Goal: Information Seeking & Learning: Learn about a topic

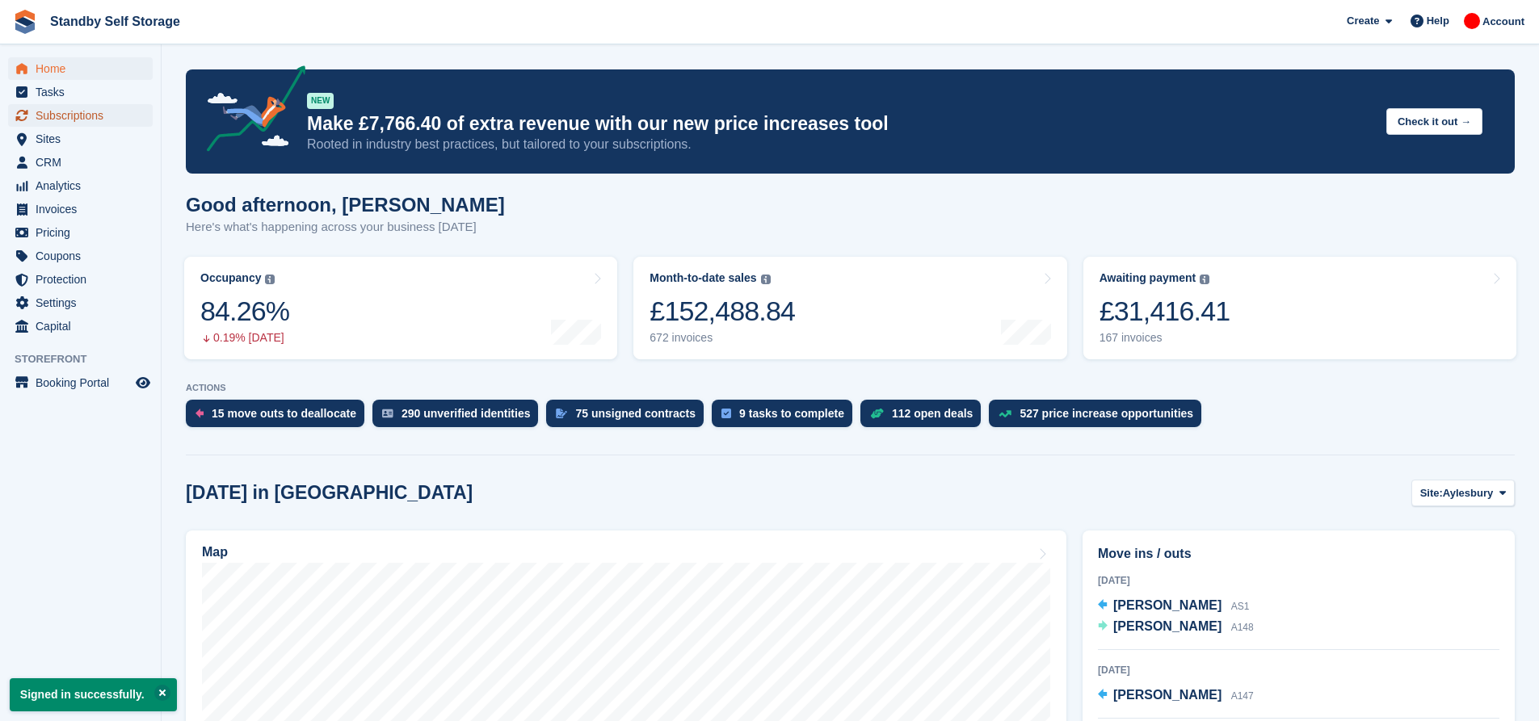
click at [96, 112] on span "Subscriptions" at bounding box center [84, 115] width 97 height 23
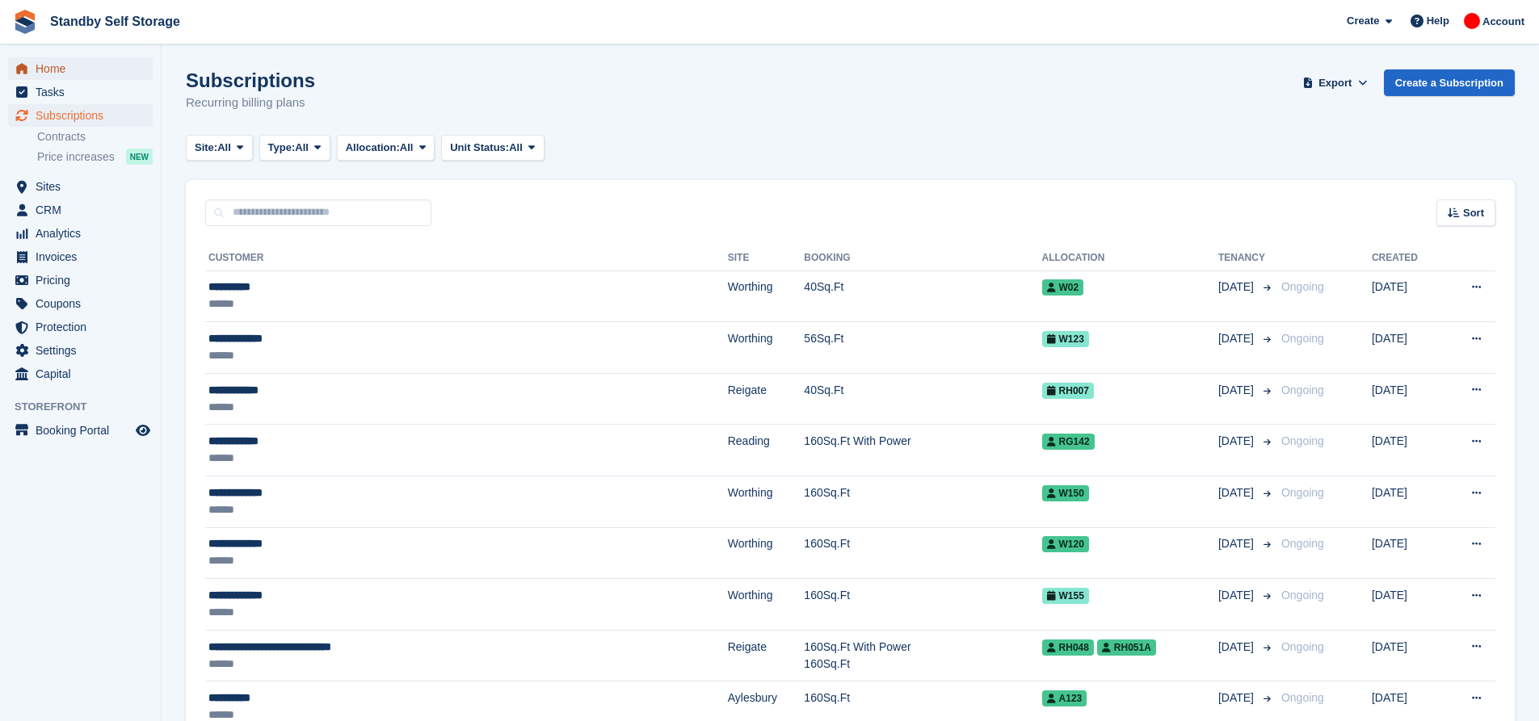
click at [57, 71] on span "Home" at bounding box center [84, 68] width 97 height 23
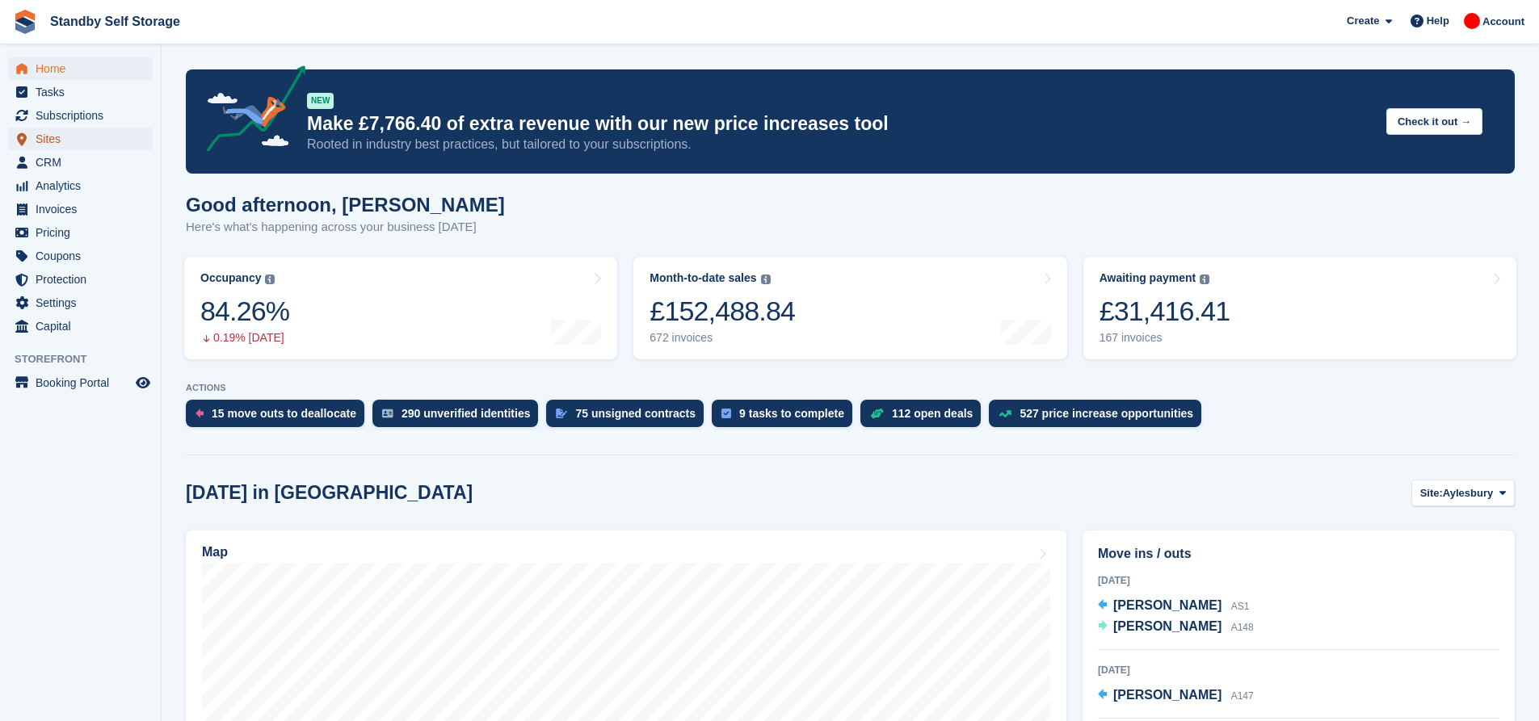
click at [63, 141] on span "Sites" at bounding box center [84, 139] width 97 height 23
click at [320, 276] on link "Occupancy The percentage of all currently allocated units in terms of area. Inc…" at bounding box center [400, 308] width 433 height 103
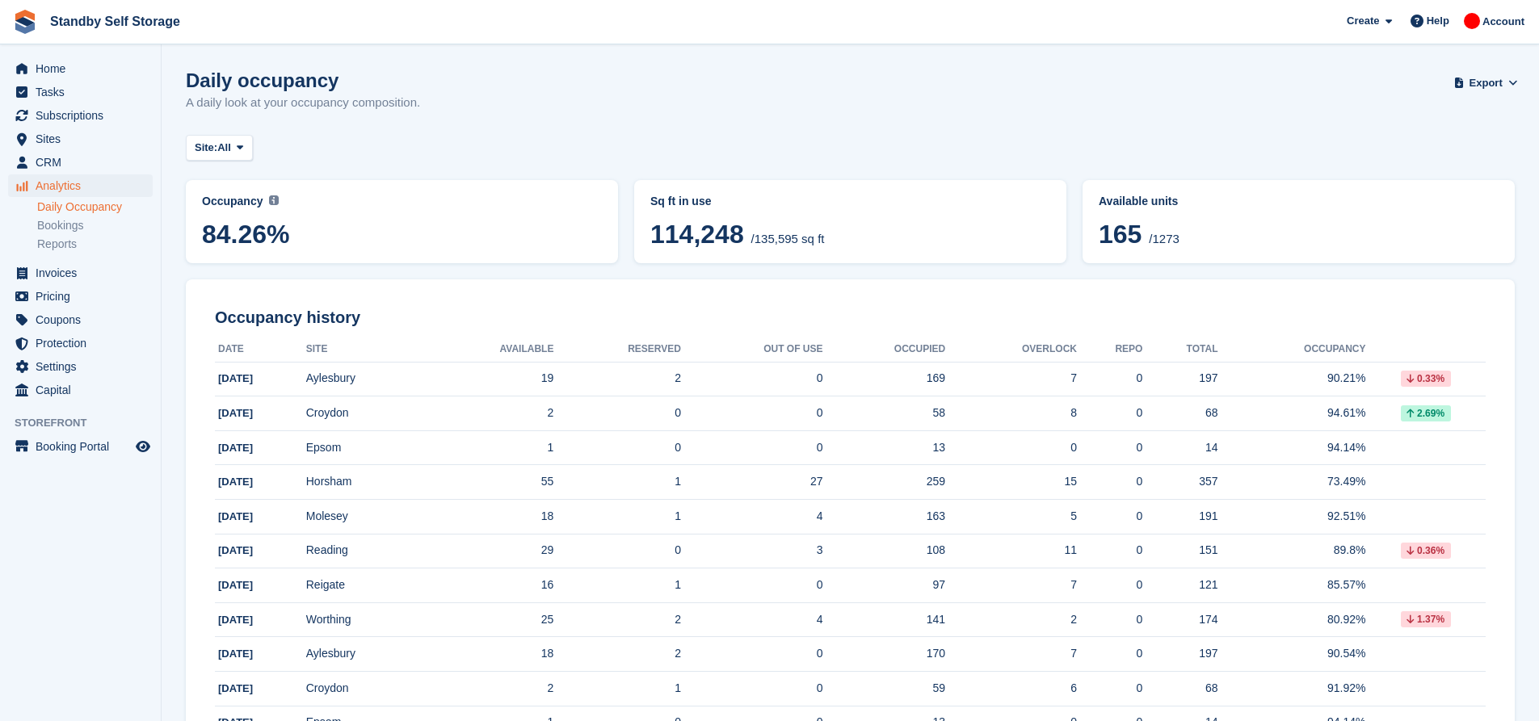
click at [726, 235] on span "114,248" at bounding box center [697, 234] width 94 height 29
click at [74, 246] on link "Reports" at bounding box center [95, 244] width 116 height 15
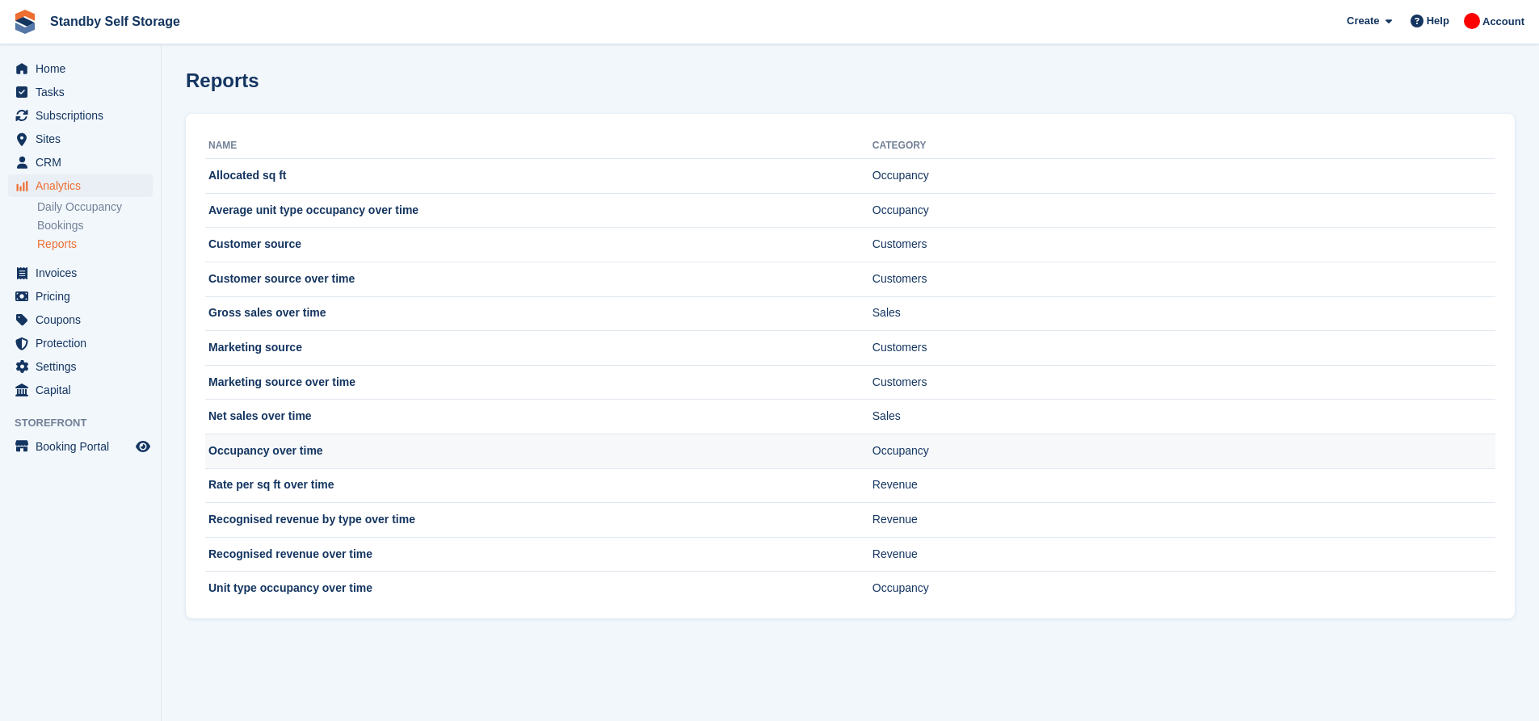
click at [414, 450] on td "Occupancy over time" at bounding box center [538, 451] width 667 height 35
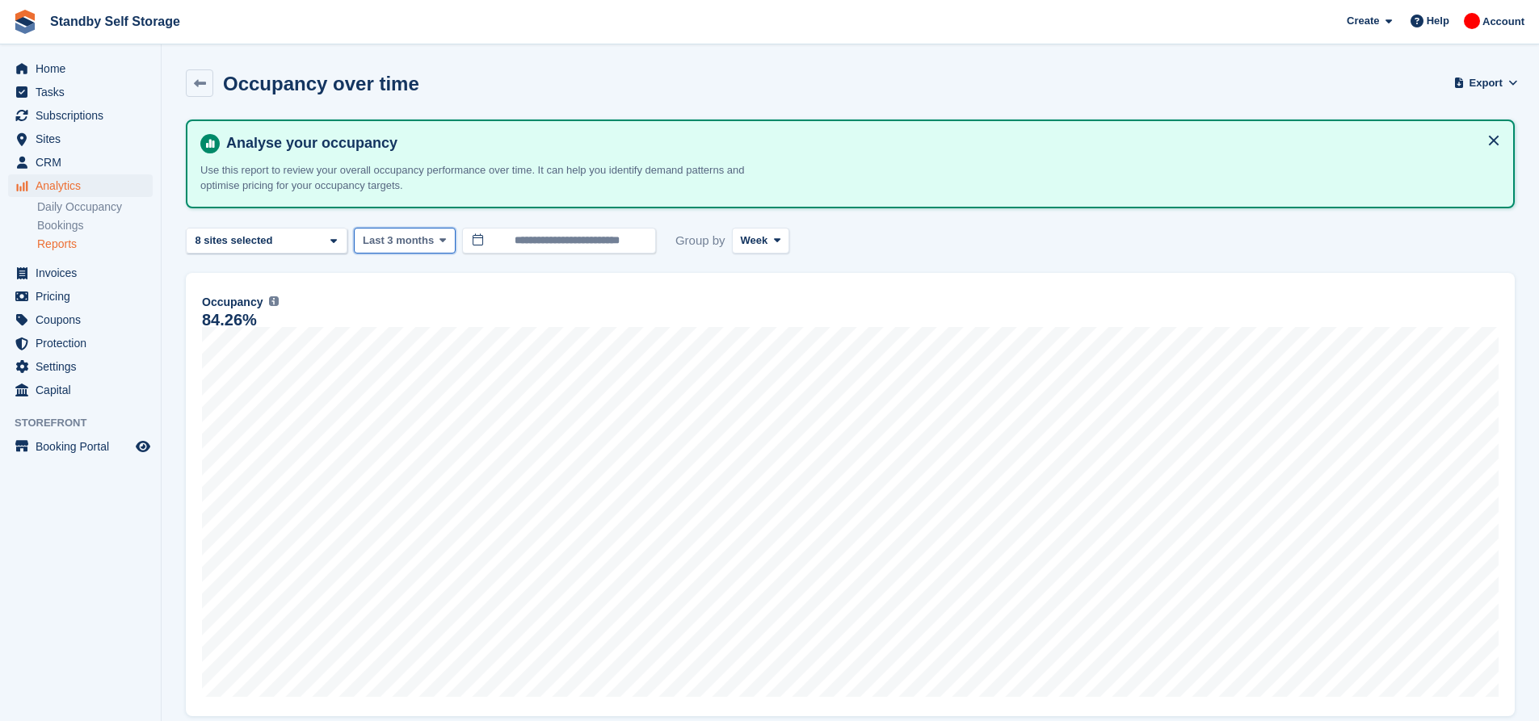
click at [413, 244] on span "Last 3 months" at bounding box center [398, 241] width 71 height 16
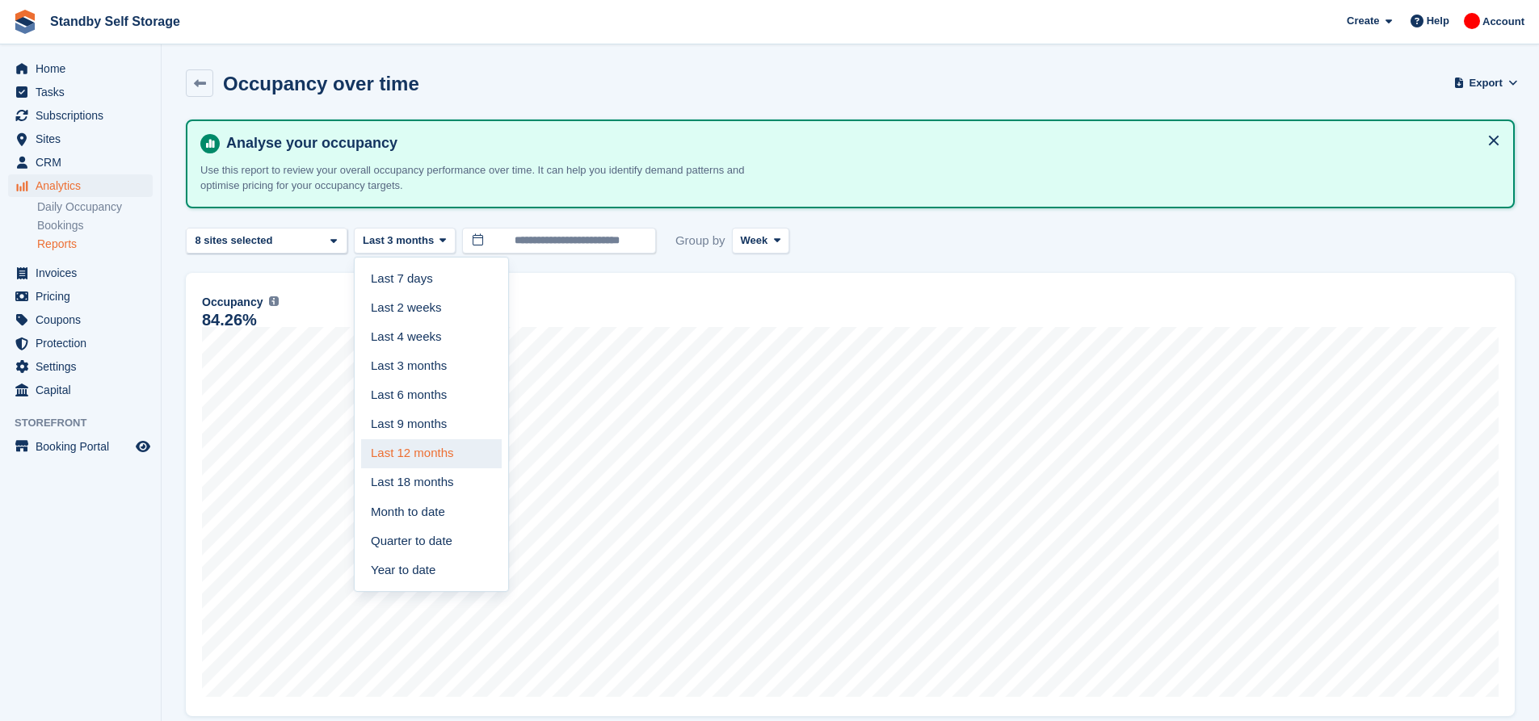
click at [441, 452] on link "Last 12 months" at bounding box center [431, 453] width 141 height 29
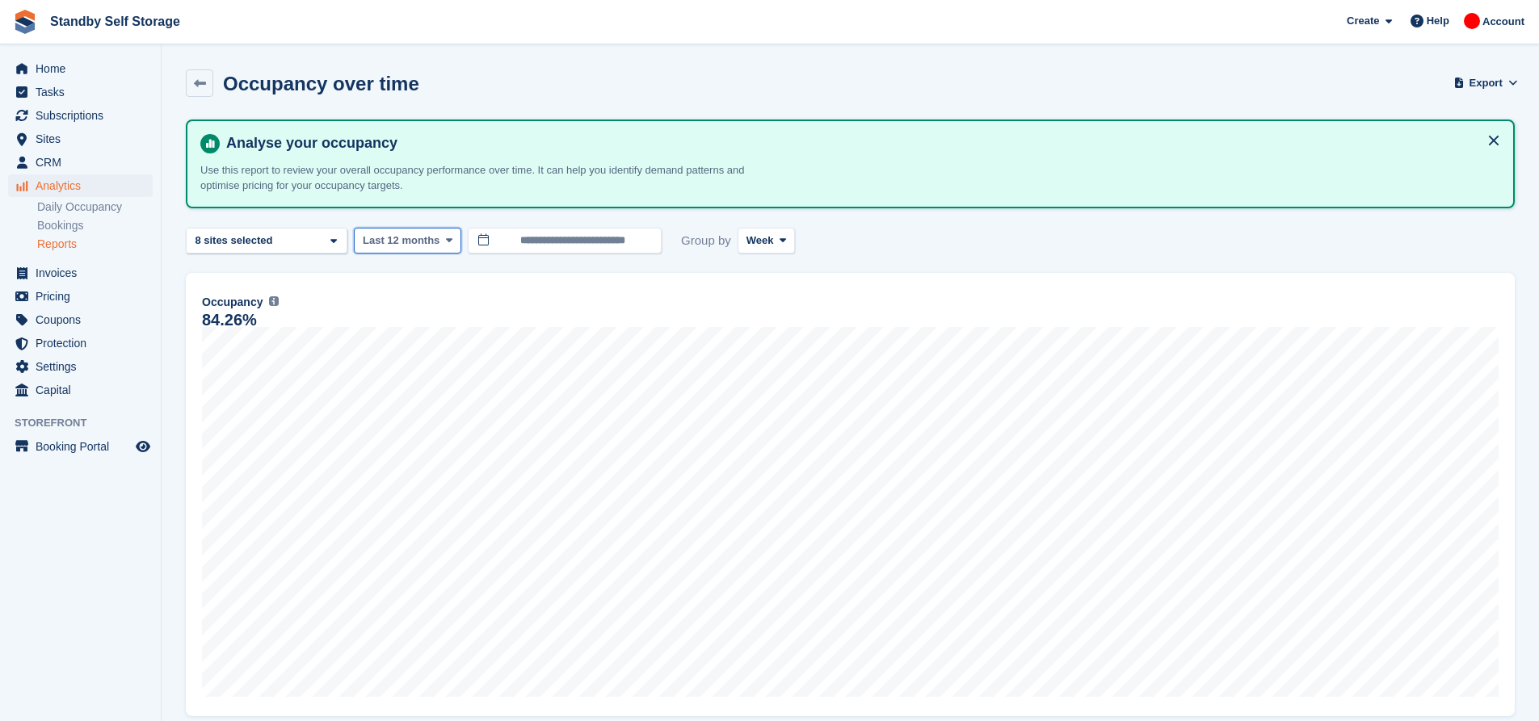
click at [410, 242] on span "Last 12 months" at bounding box center [401, 241] width 77 height 16
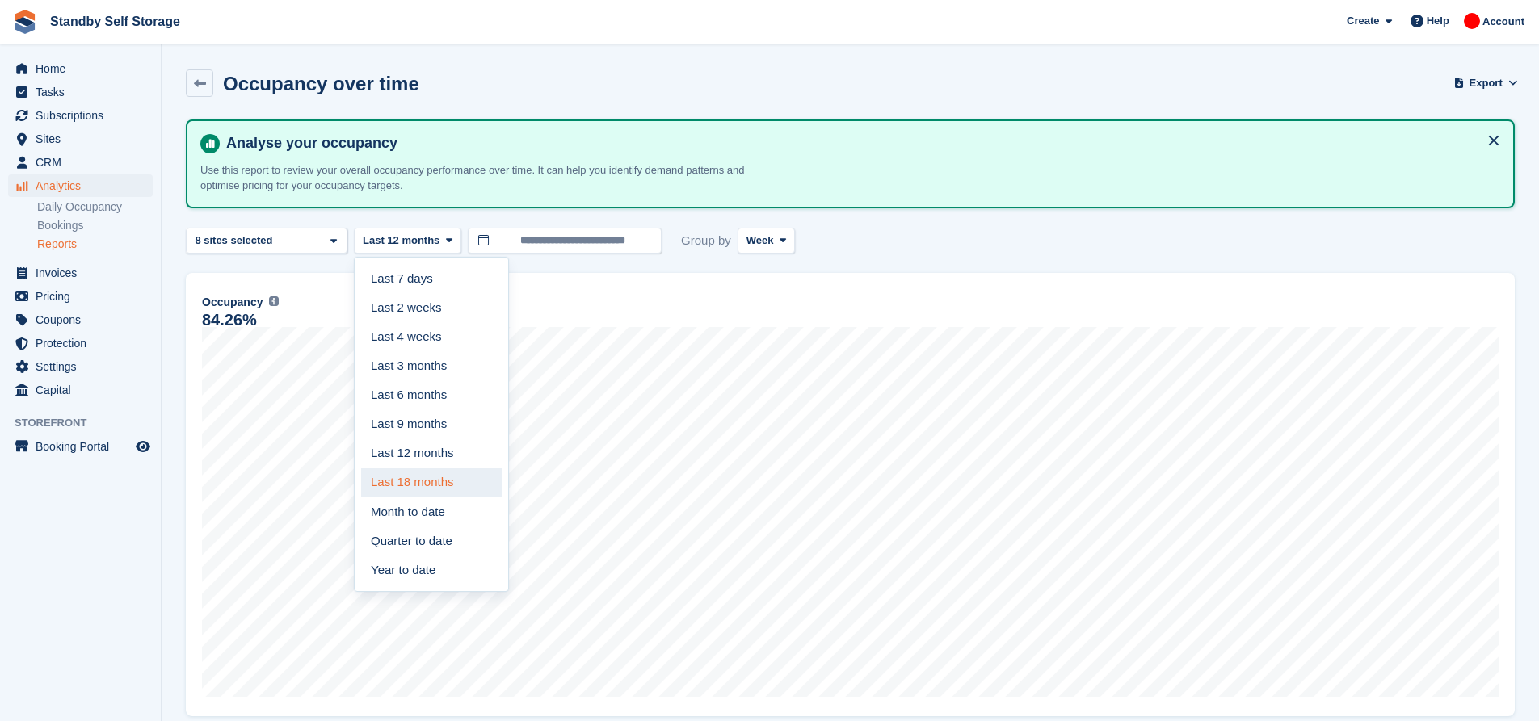
click at [441, 487] on link "Last 18 months" at bounding box center [431, 482] width 141 height 29
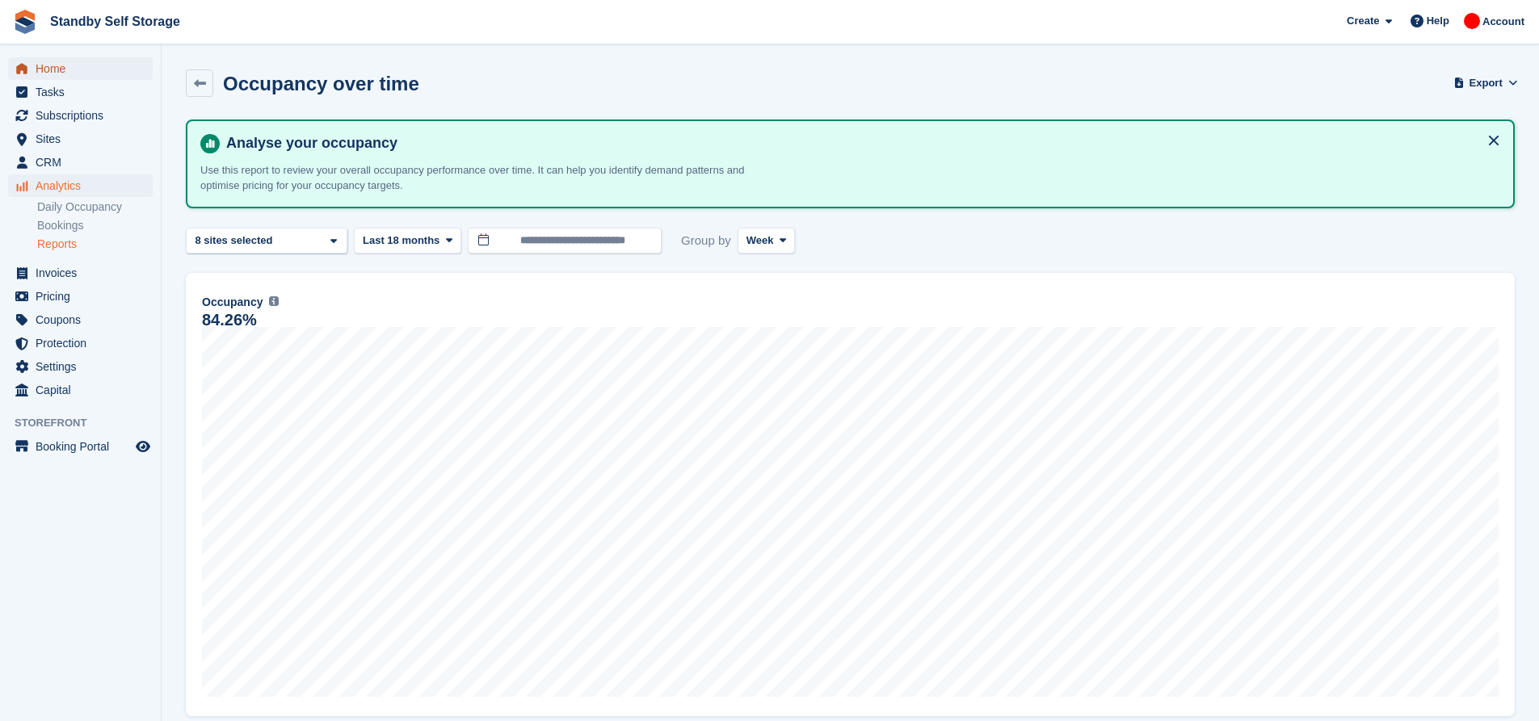
click at [51, 73] on span "Home" at bounding box center [84, 68] width 97 height 23
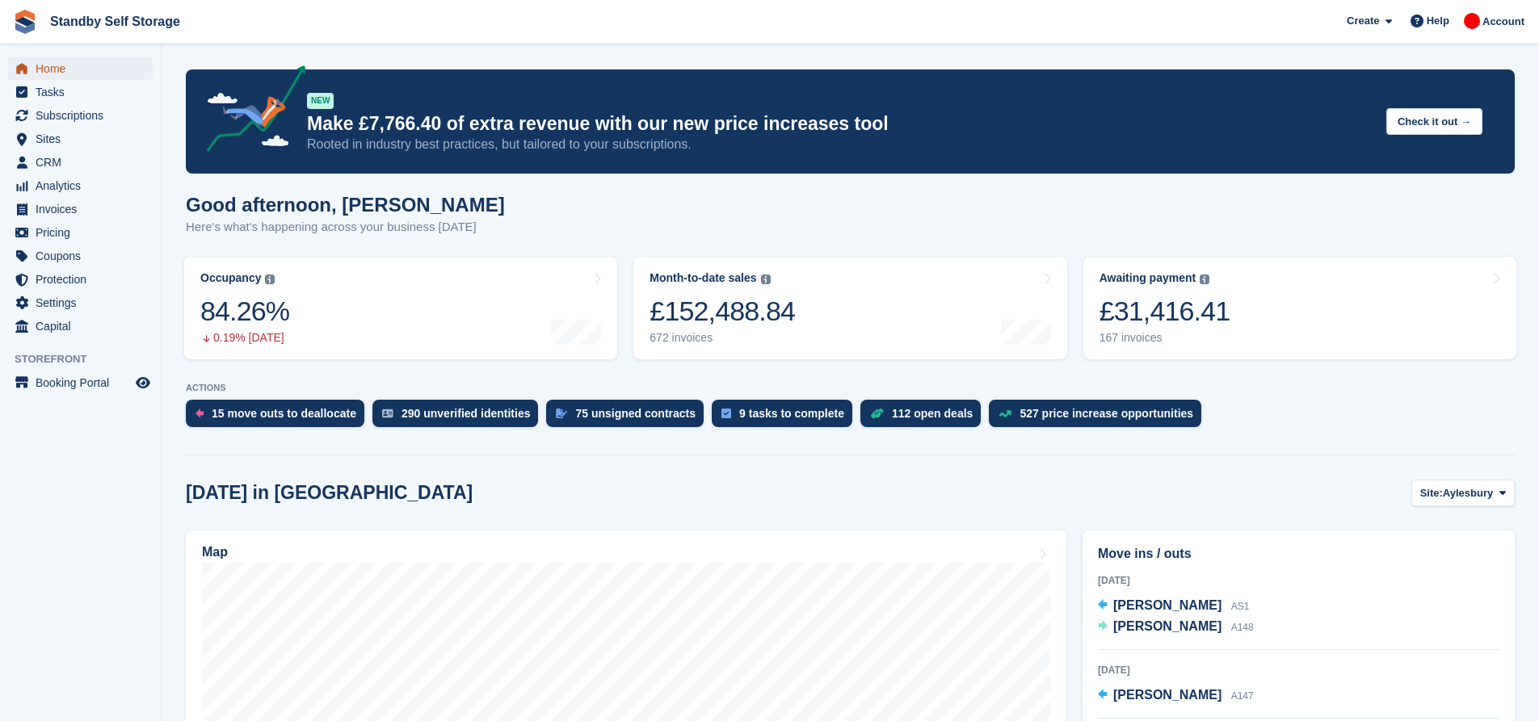
click at [77, 68] on span "Home" at bounding box center [84, 68] width 97 height 23
click at [102, 70] on span "Home" at bounding box center [84, 68] width 97 height 23
click at [793, 312] on link "Month-to-date sales The sum of all finalised invoices generated this month to d…" at bounding box center [849, 308] width 433 height 103
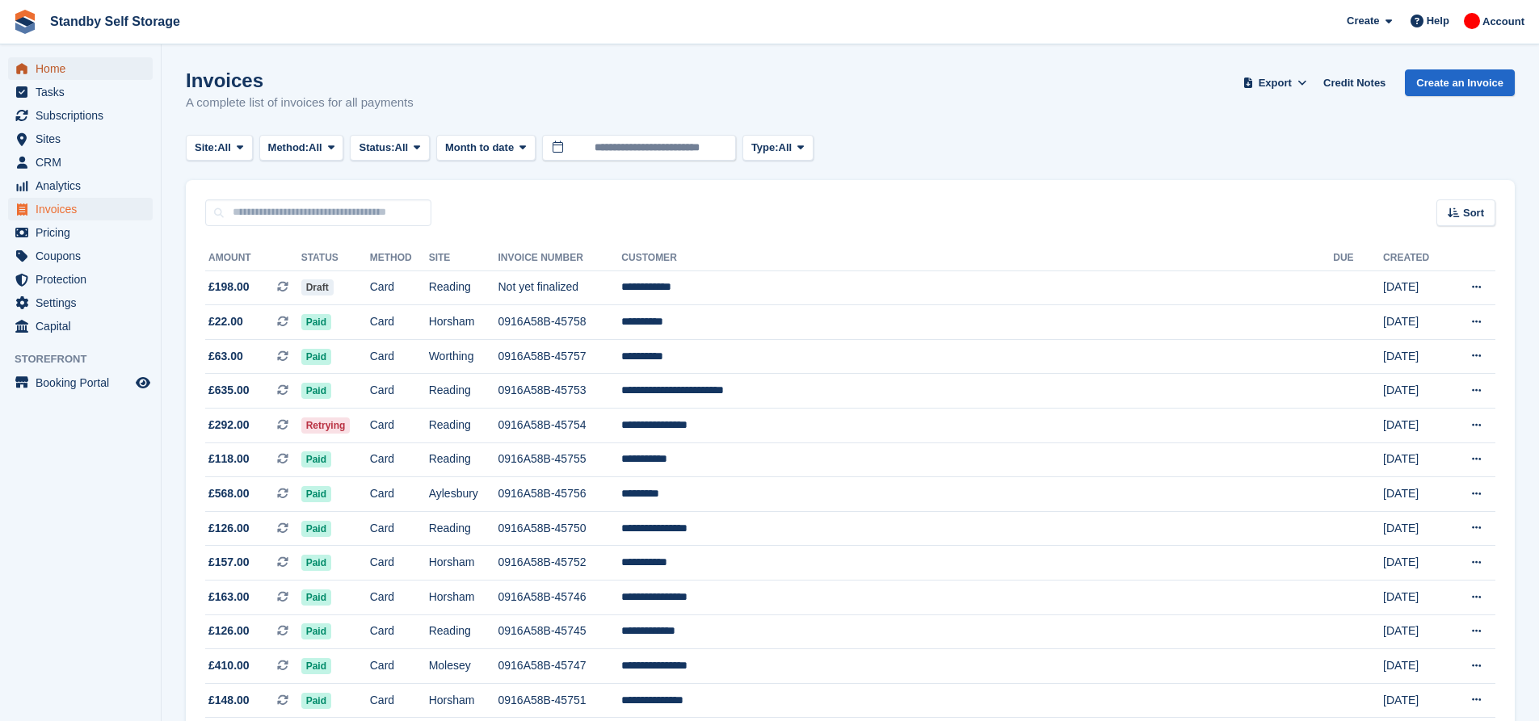
click at [66, 74] on span "Home" at bounding box center [84, 68] width 97 height 23
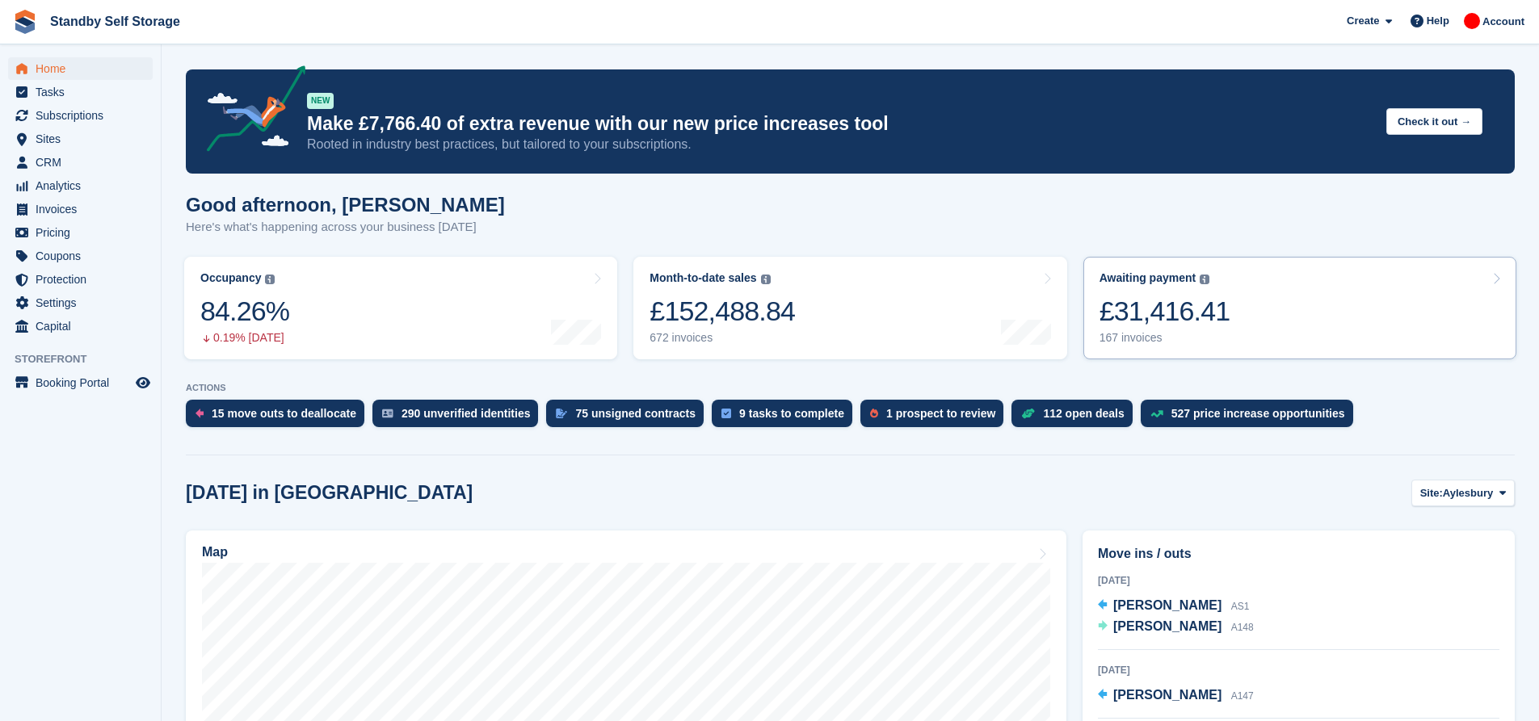
click at [1170, 309] on div "£31,416.41" at bounding box center [1164, 311] width 131 height 33
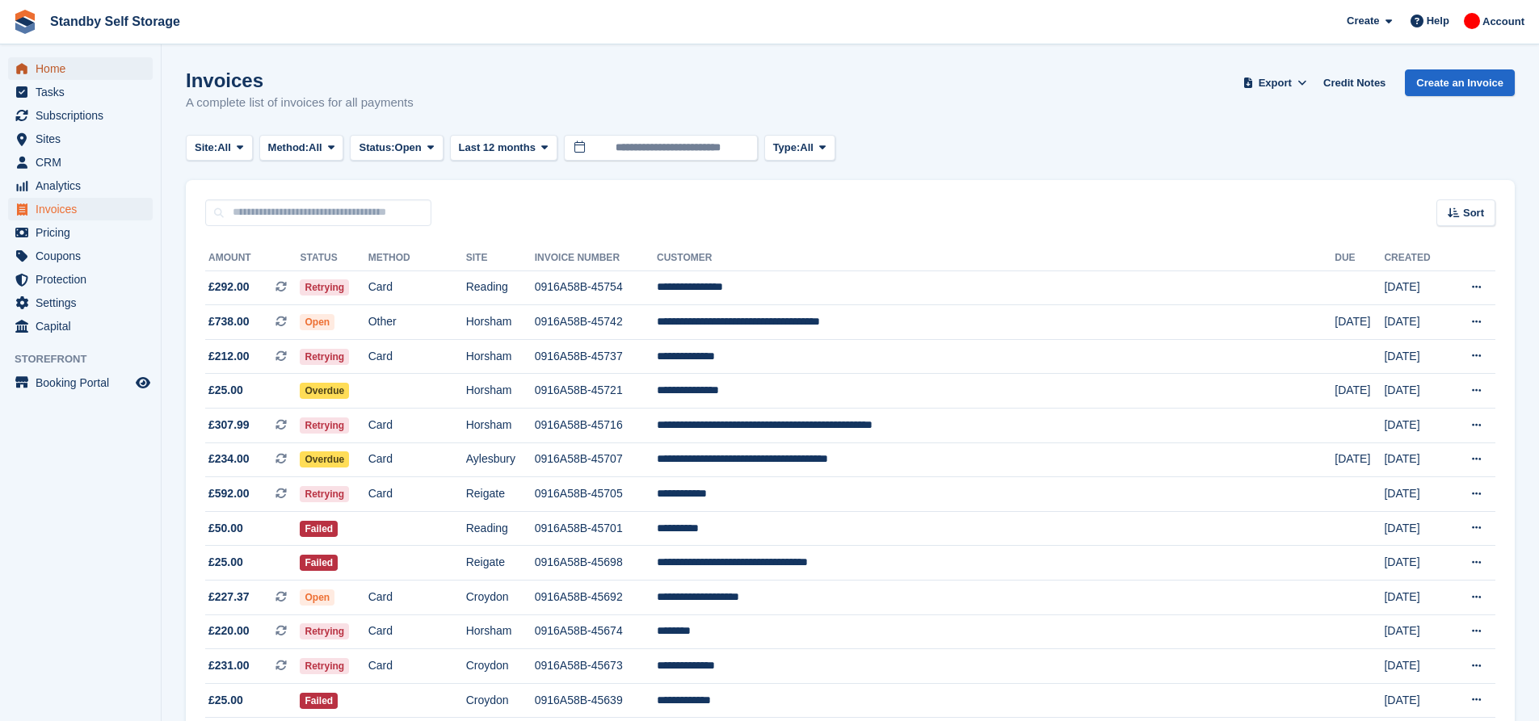
click at [32, 62] on link "Home" at bounding box center [80, 68] width 145 height 23
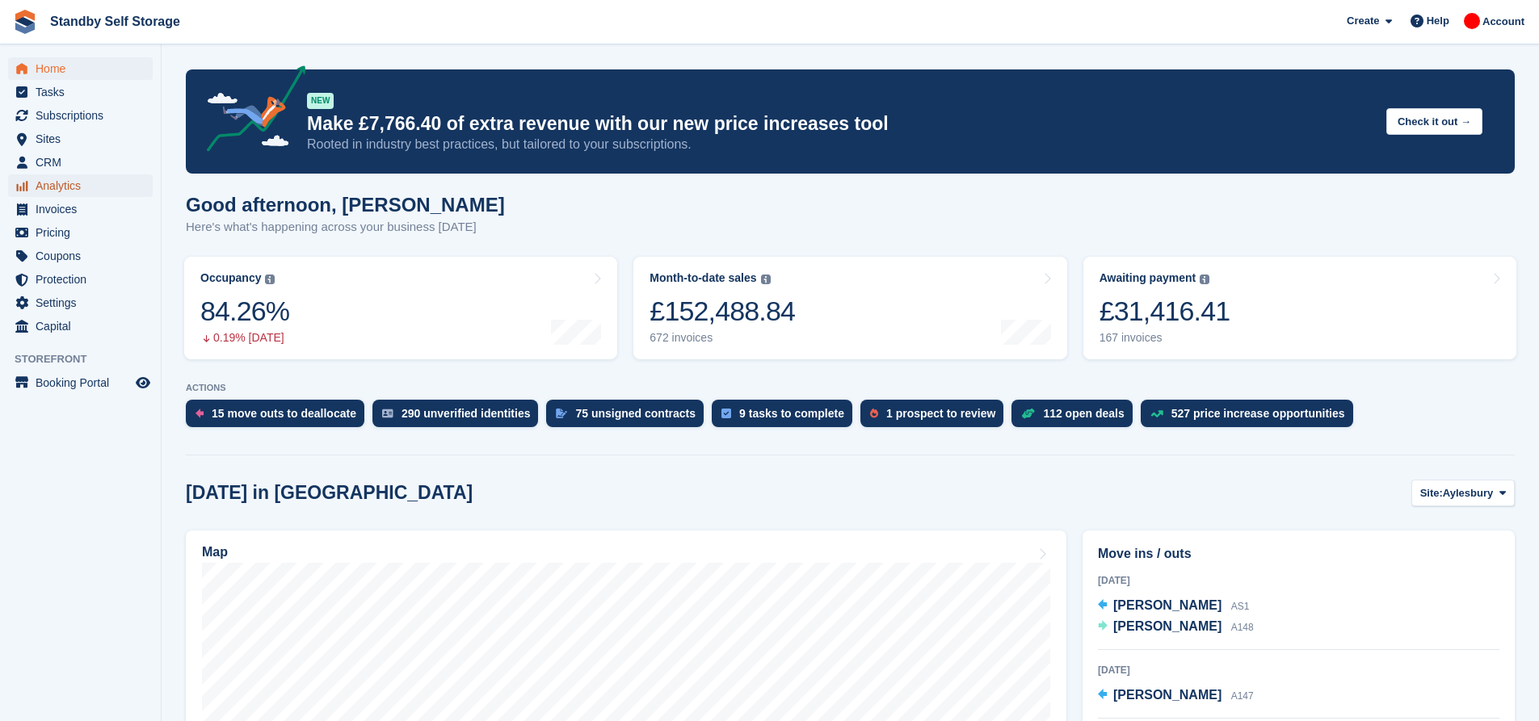
click at [74, 188] on span "Analytics" at bounding box center [84, 185] width 97 height 23
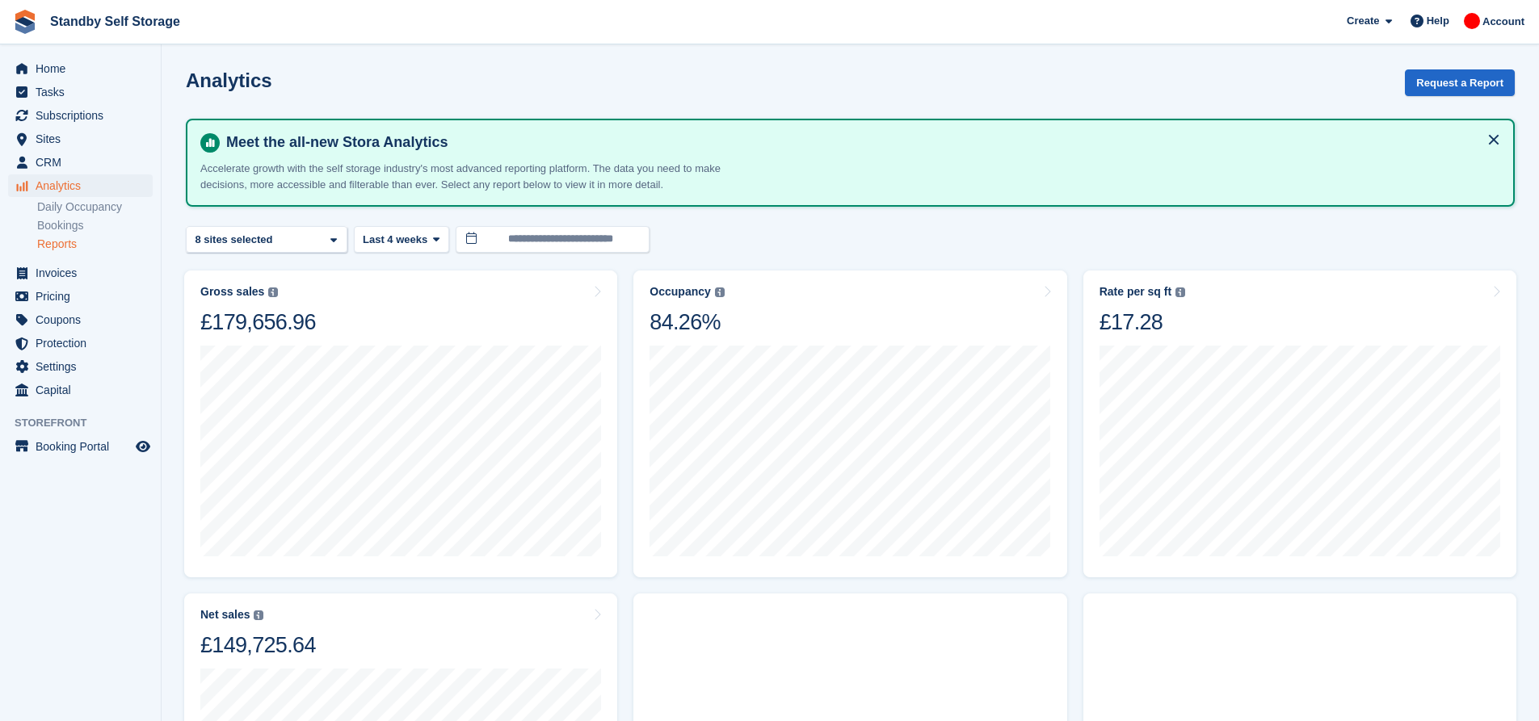
click at [74, 246] on link "Reports" at bounding box center [95, 244] width 116 height 15
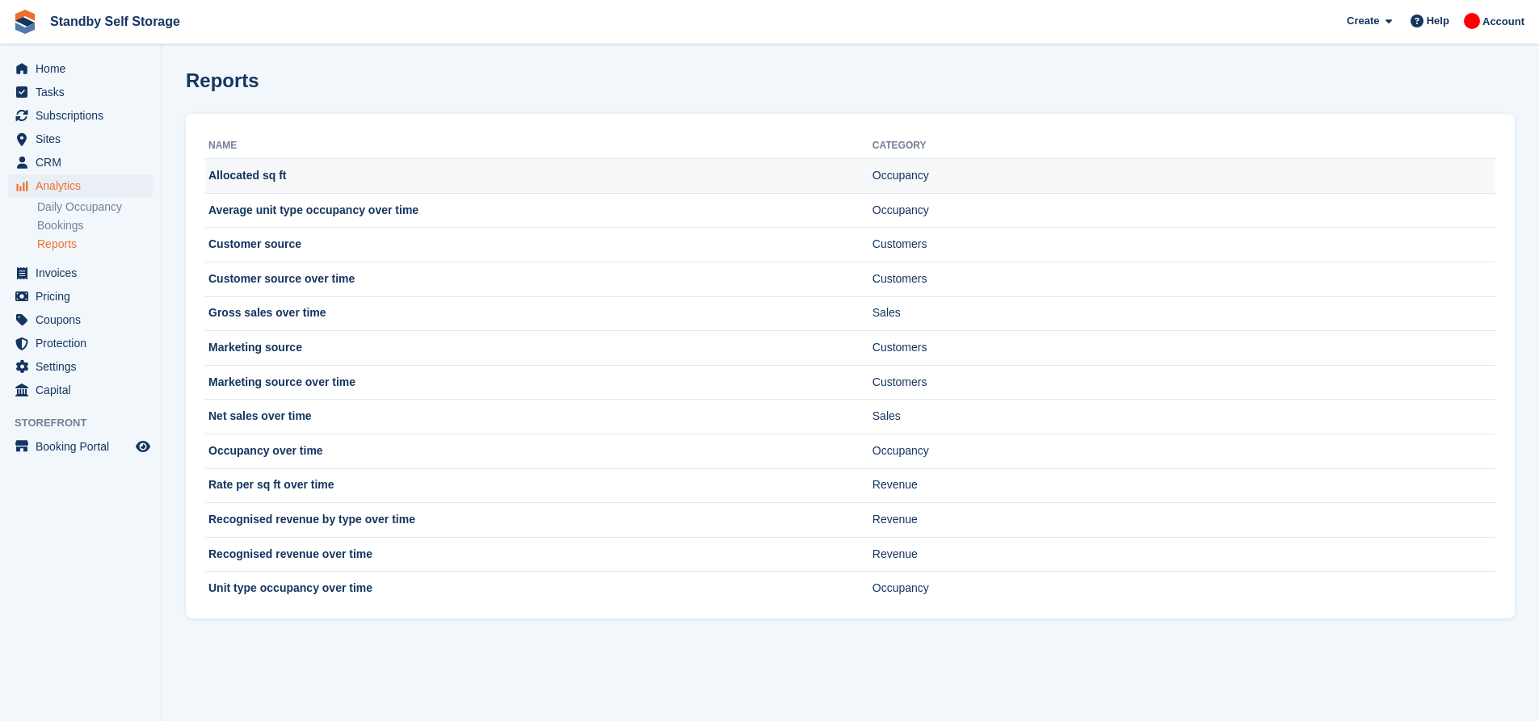
click at [253, 184] on td "Allocated sq ft" at bounding box center [538, 176] width 667 height 35
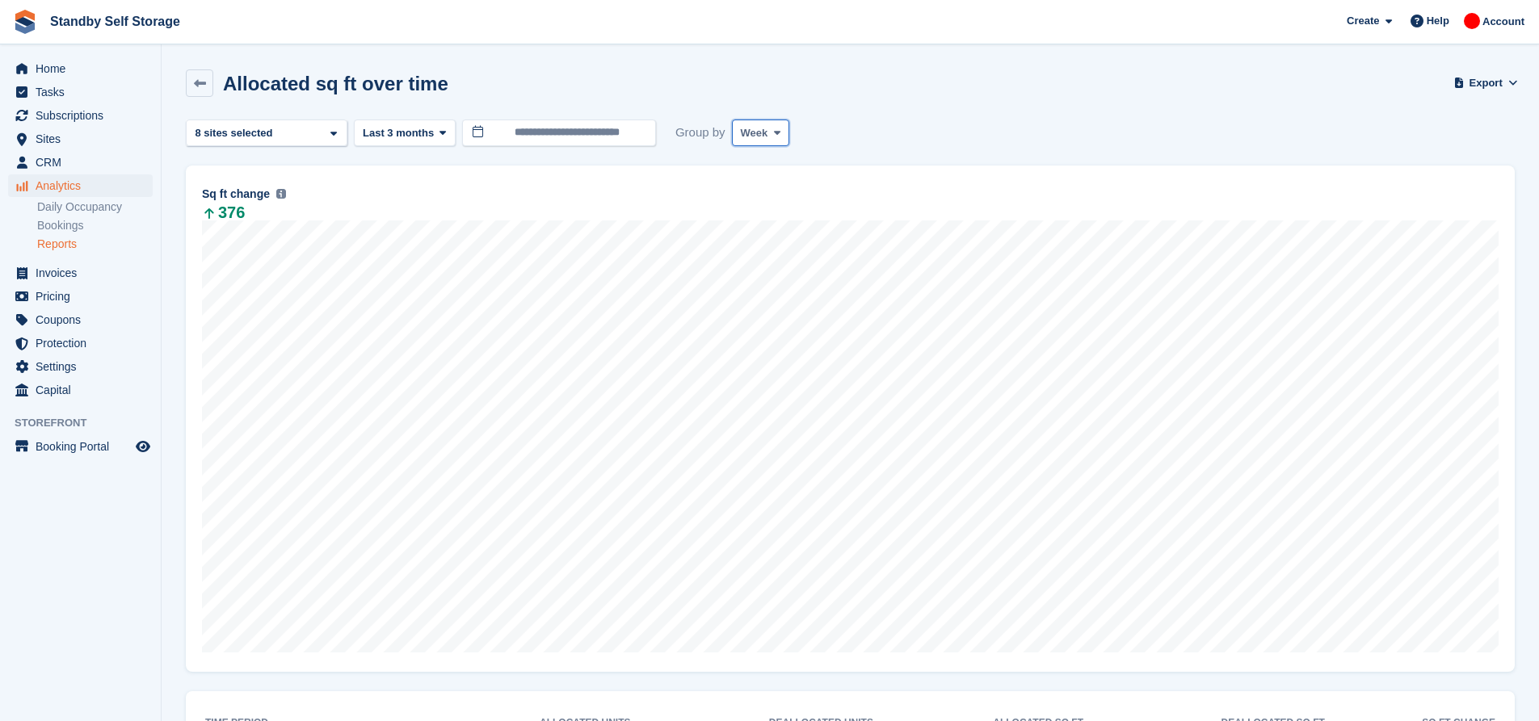
click at [775, 132] on icon at bounding box center [777, 133] width 6 height 11
click at [769, 225] on link "Month" at bounding box center [809, 229] width 141 height 29
click at [311, 132] on div "[GEOGRAPHIC_DATA] 2 sites selected 3 sites selected 4 sites selected 5 sites se…" at bounding box center [267, 133] width 162 height 27
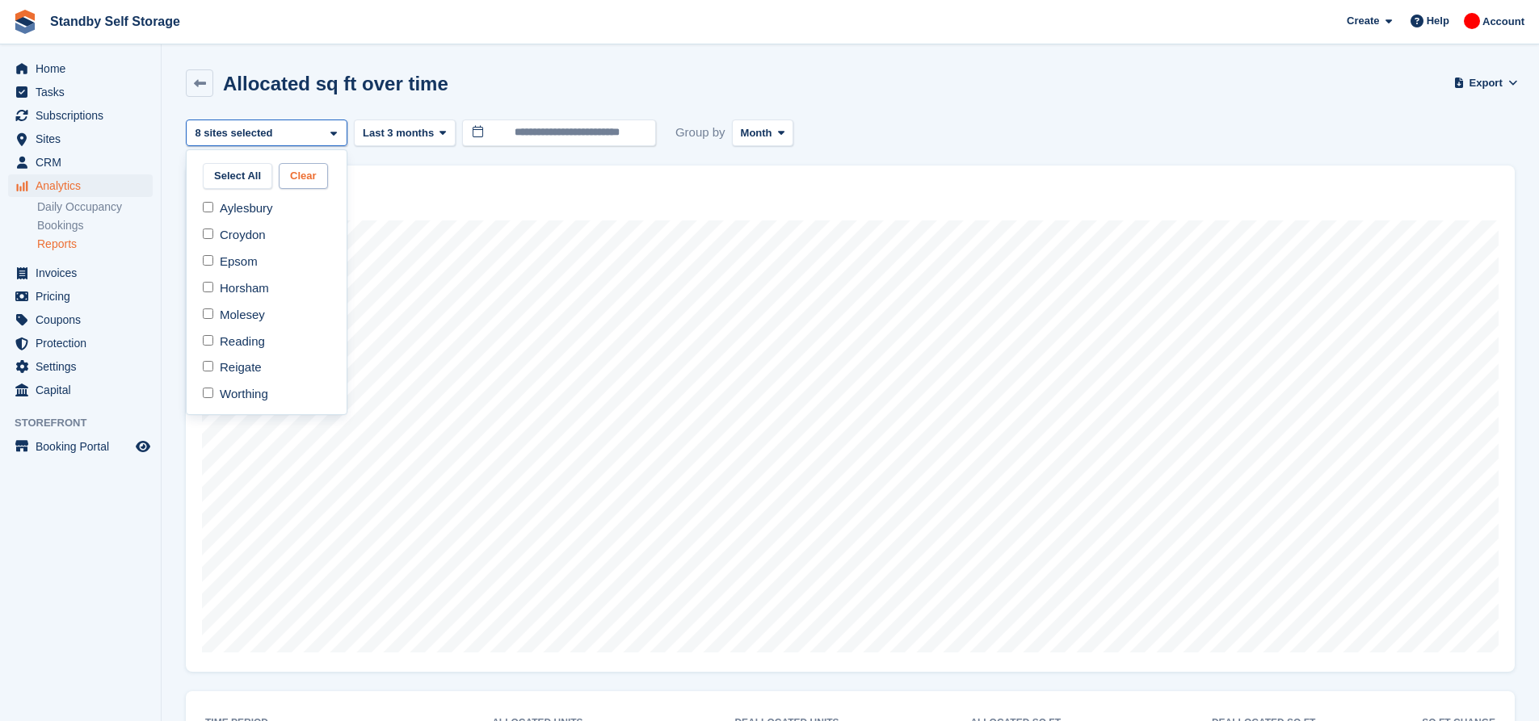
click at [313, 179] on button "Clear" at bounding box center [303, 176] width 49 height 27
click at [250, 212] on div "Aylesbury" at bounding box center [266, 208] width 147 height 27
select select "***"
click at [279, 137] on div "Aylesbury" at bounding box center [267, 133] width 162 height 27
click at [266, 236] on div "Croydon" at bounding box center [266, 235] width 147 height 27
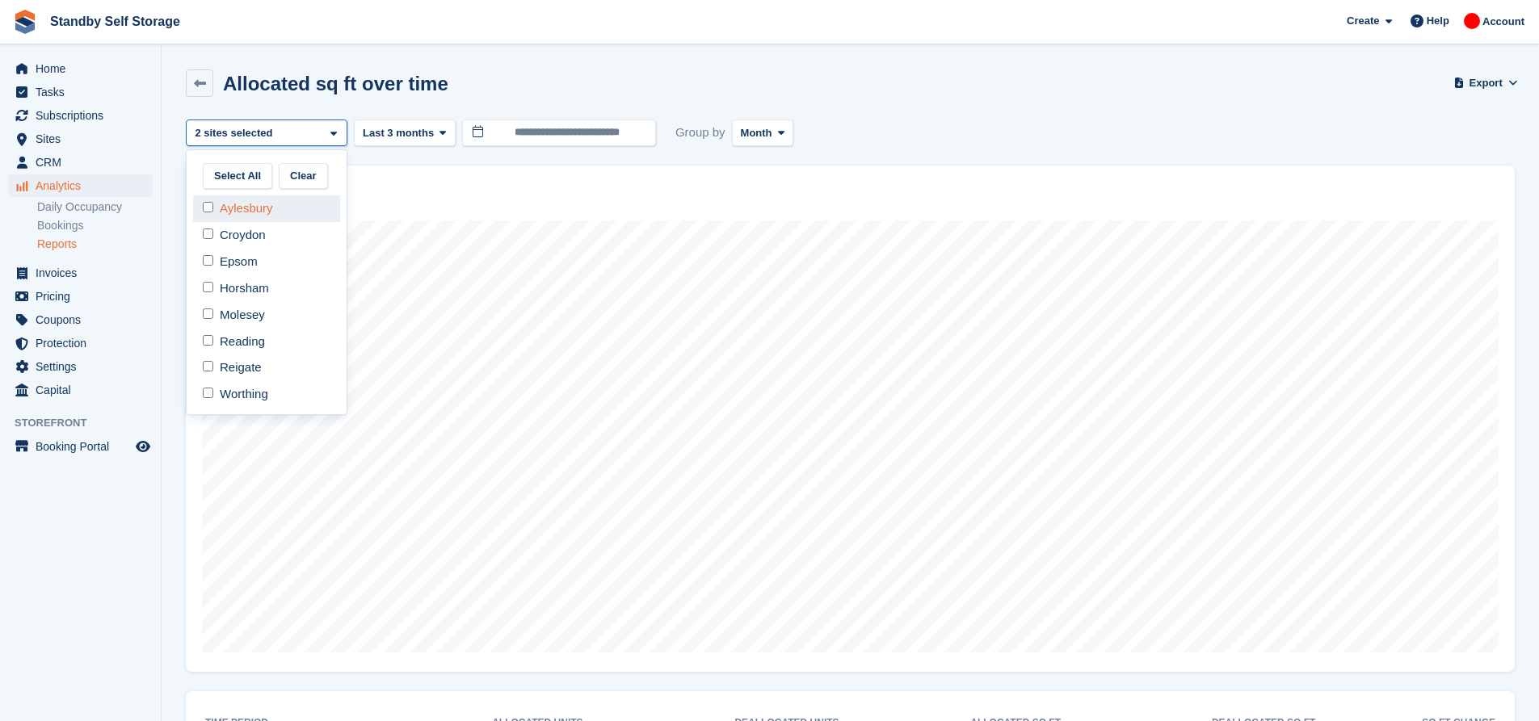
click at [258, 212] on div "Aylesbury" at bounding box center [266, 208] width 147 height 27
select select "***"
click at [237, 147] on div "**********" at bounding box center [850, 484] width 1329 height 729
click at [237, 141] on div "Croydon" at bounding box center [267, 133] width 162 height 27
click at [241, 266] on div "Epsom" at bounding box center [266, 262] width 147 height 27
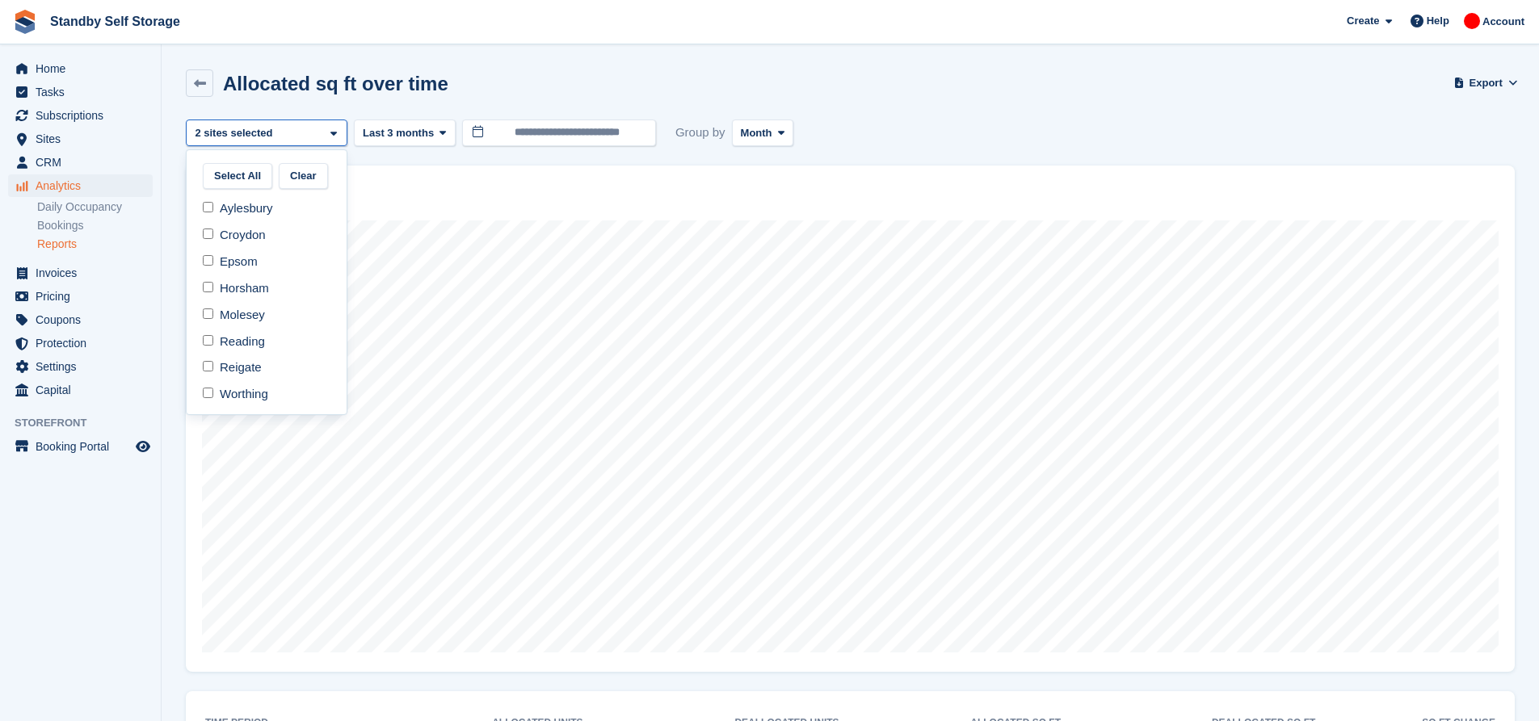
click at [231, 222] on div "Croydon" at bounding box center [266, 235] width 147 height 27
select select "***"
click at [280, 142] on div "Epsom" at bounding box center [267, 133] width 162 height 27
click at [252, 296] on div "Horsham" at bounding box center [266, 288] width 147 height 27
click at [235, 262] on div "Epsom" at bounding box center [266, 262] width 147 height 27
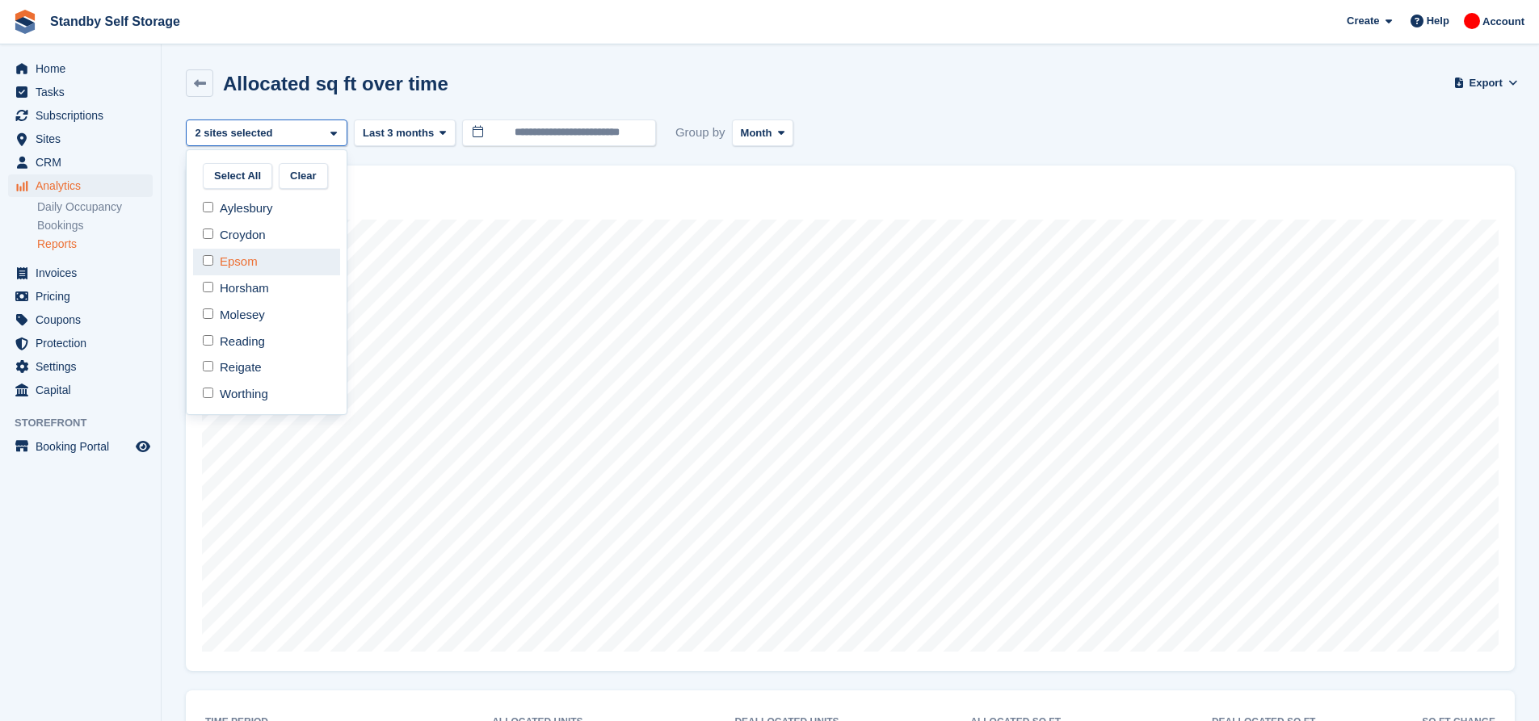
select select "***"
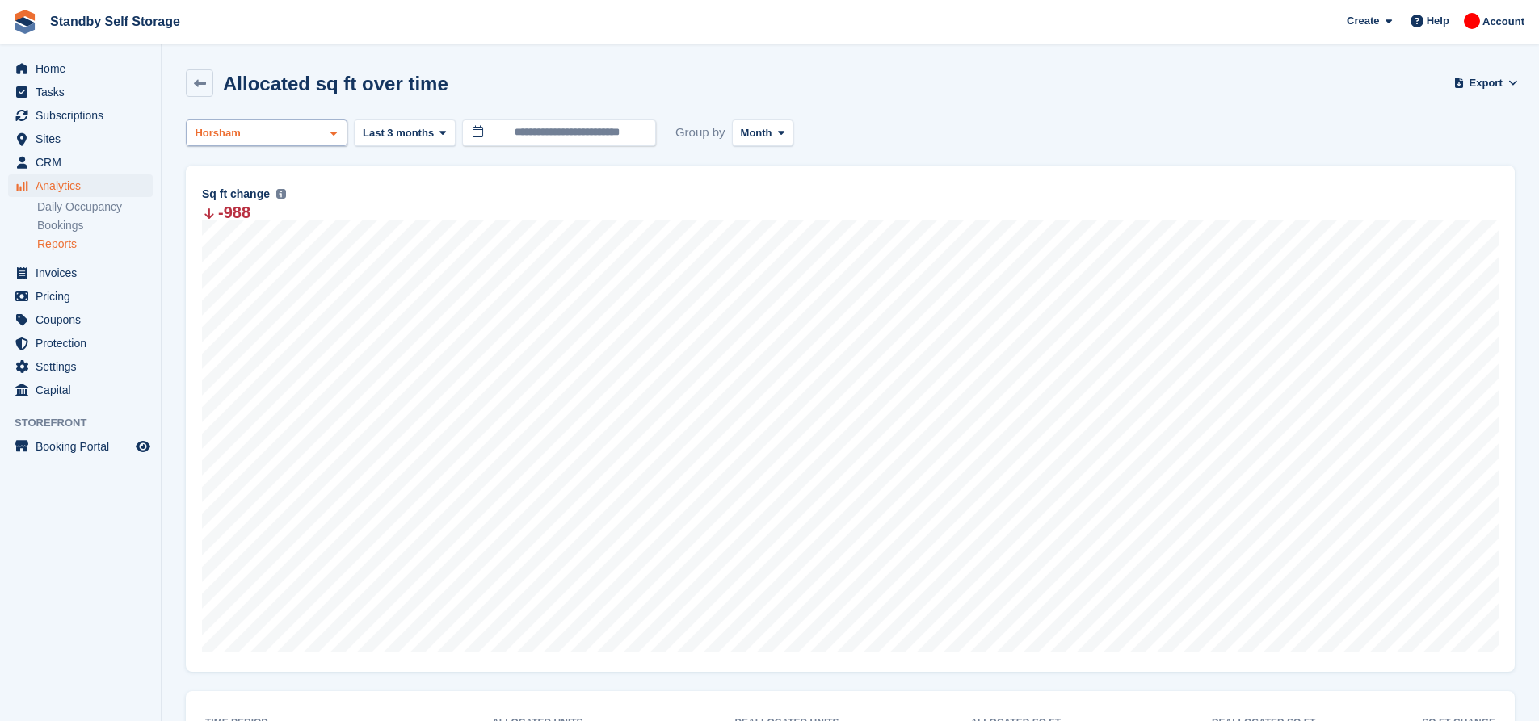
click at [275, 130] on div "Horsham" at bounding box center [267, 133] width 162 height 27
click at [251, 320] on div "Molesey" at bounding box center [266, 315] width 147 height 27
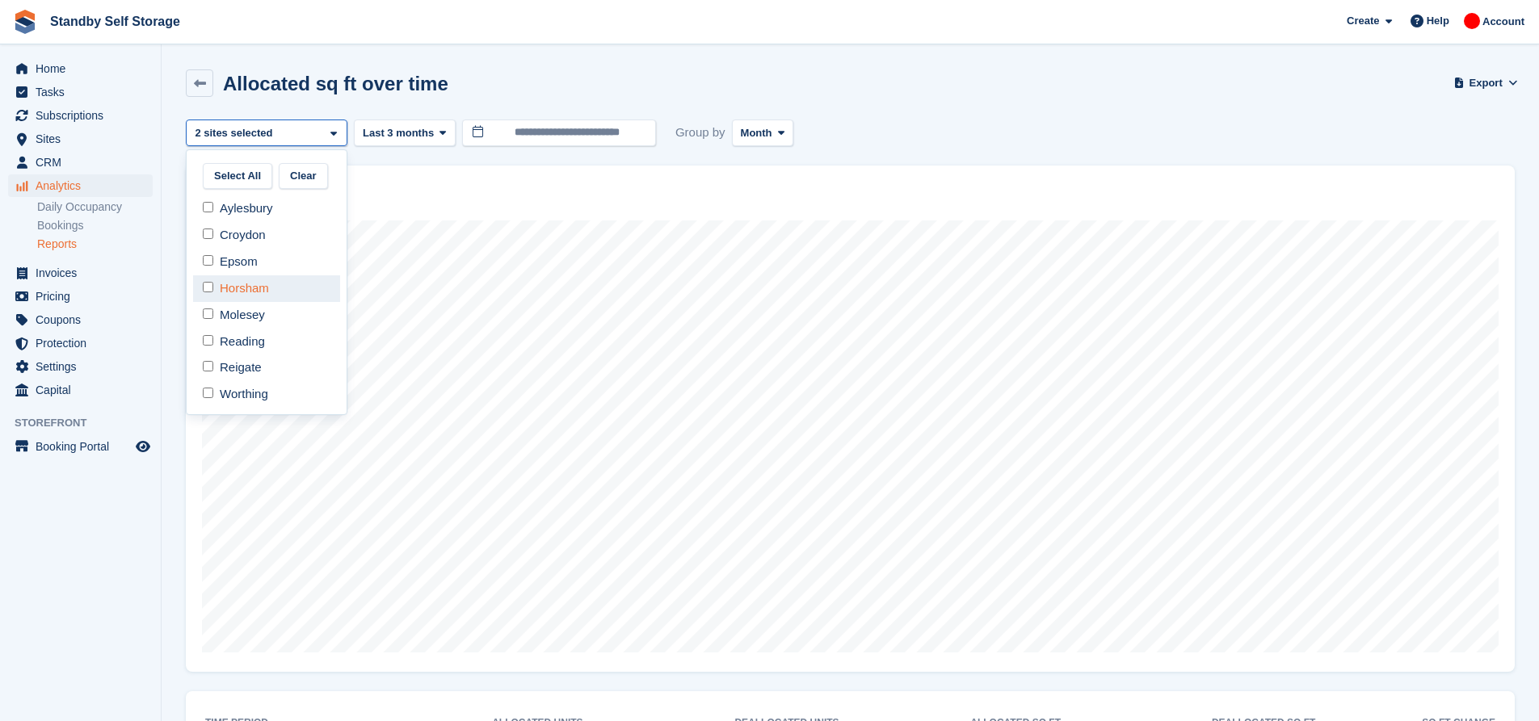
click at [237, 284] on div "Horsham" at bounding box center [266, 288] width 147 height 27
select select "***"
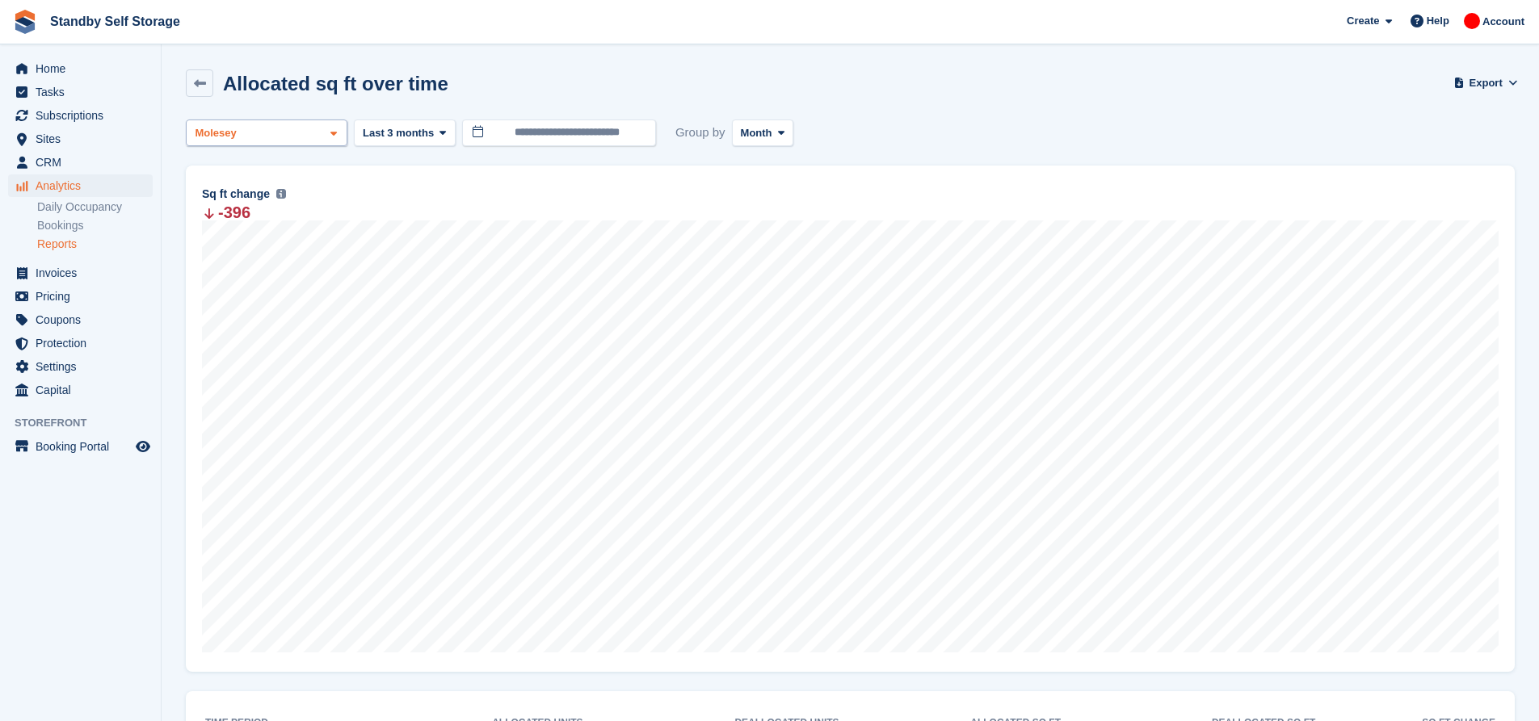
click at [279, 143] on div "Molesey" at bounding box center [267, 133] width 162 height 27
click at [282, 342] on div "Reading" at bounding box center [266, 341] width 147 height 27
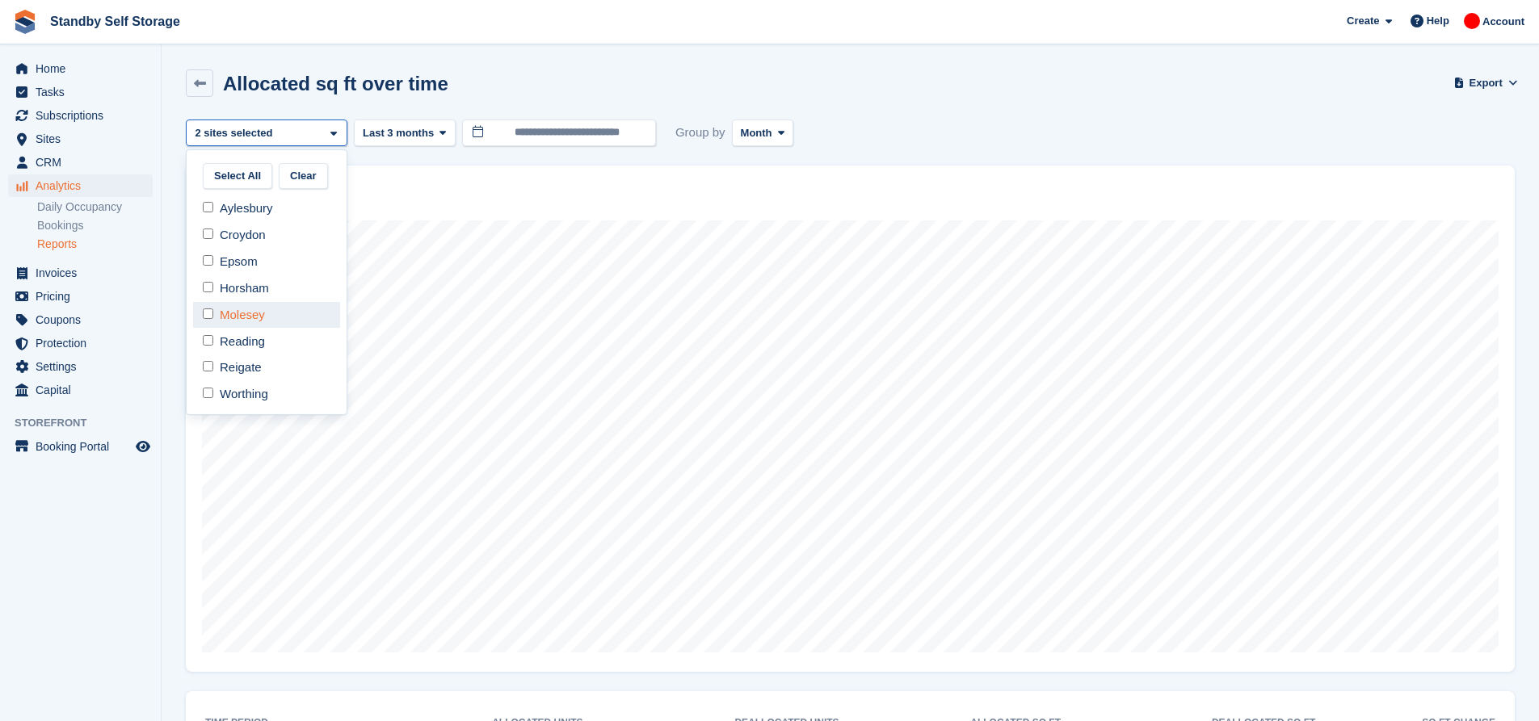
click at [271, 312] on div "Molesey" at bounding box center [266, 315] width 147 height 27
select select "***"
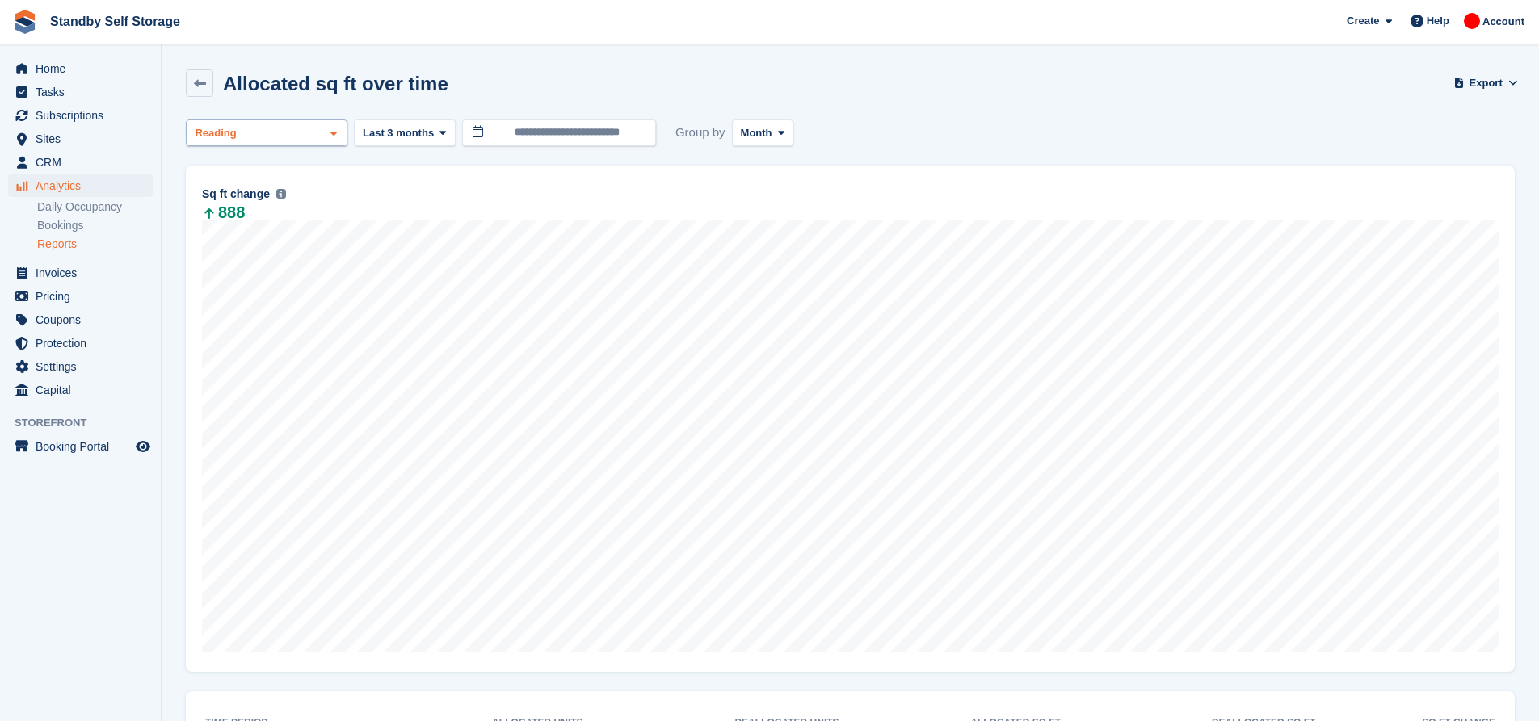
click at [282, 126] on div "Reading" at bounding box center [267, 133] width 162 height 27
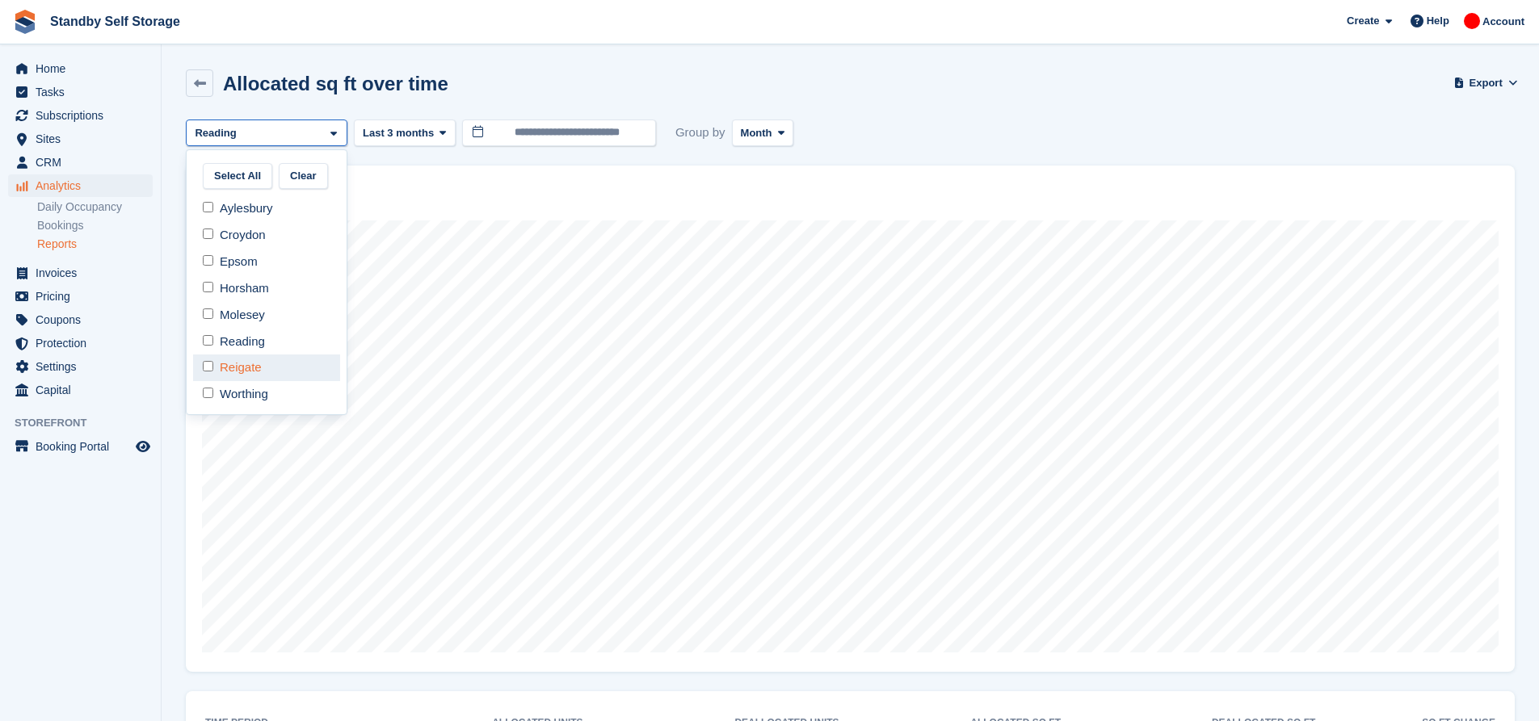
click at [232, 360] on div "Reigate" at bounding box center [266, 368] width 147 height 27
click at [237, 337] on div "Reading" at bounding box center [266, 341] width 147 height 27
select select "****"
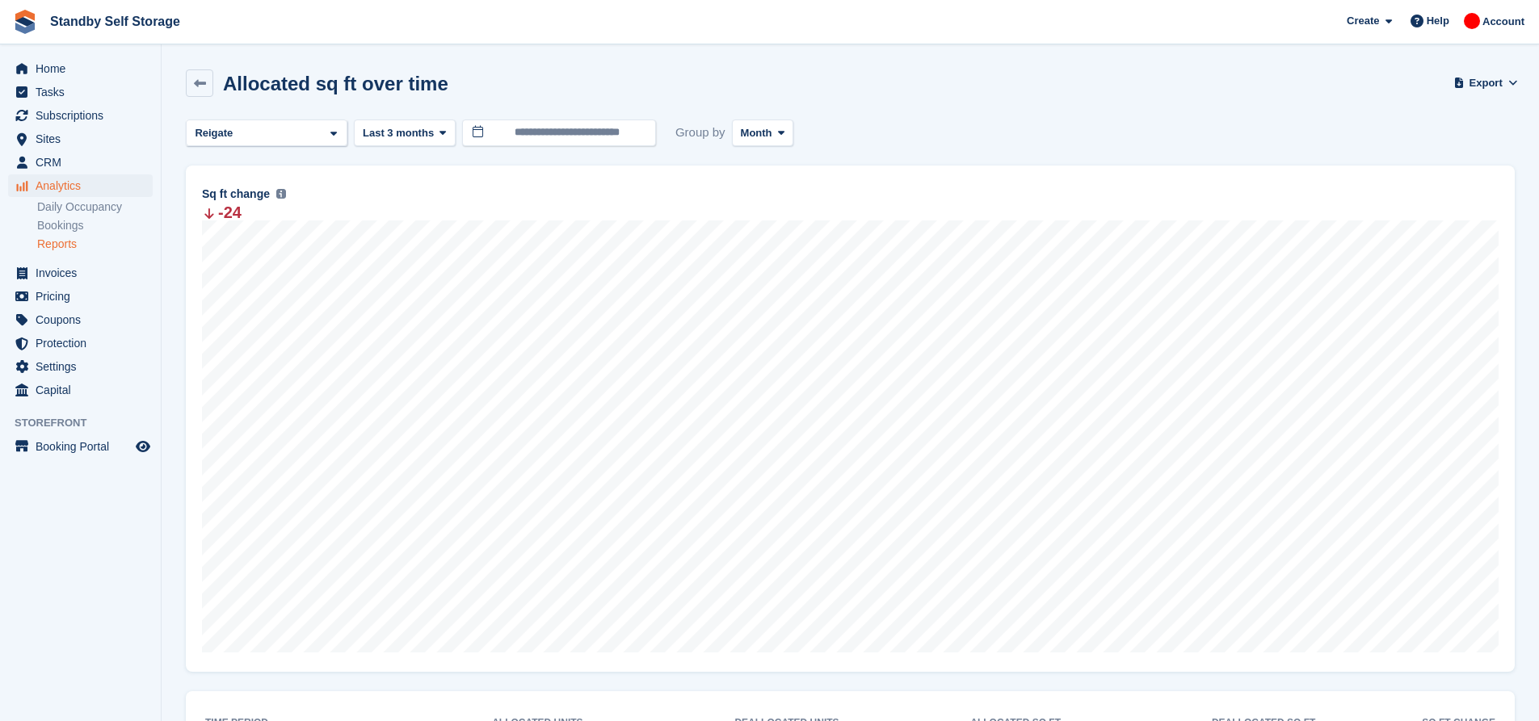
click at [257, 148] on div "**********" at bounding box center [850, 484] width 1329 height 729
click at [256, 141] on div "Reigate" at bounding box center [267, 133] width 162 height 27
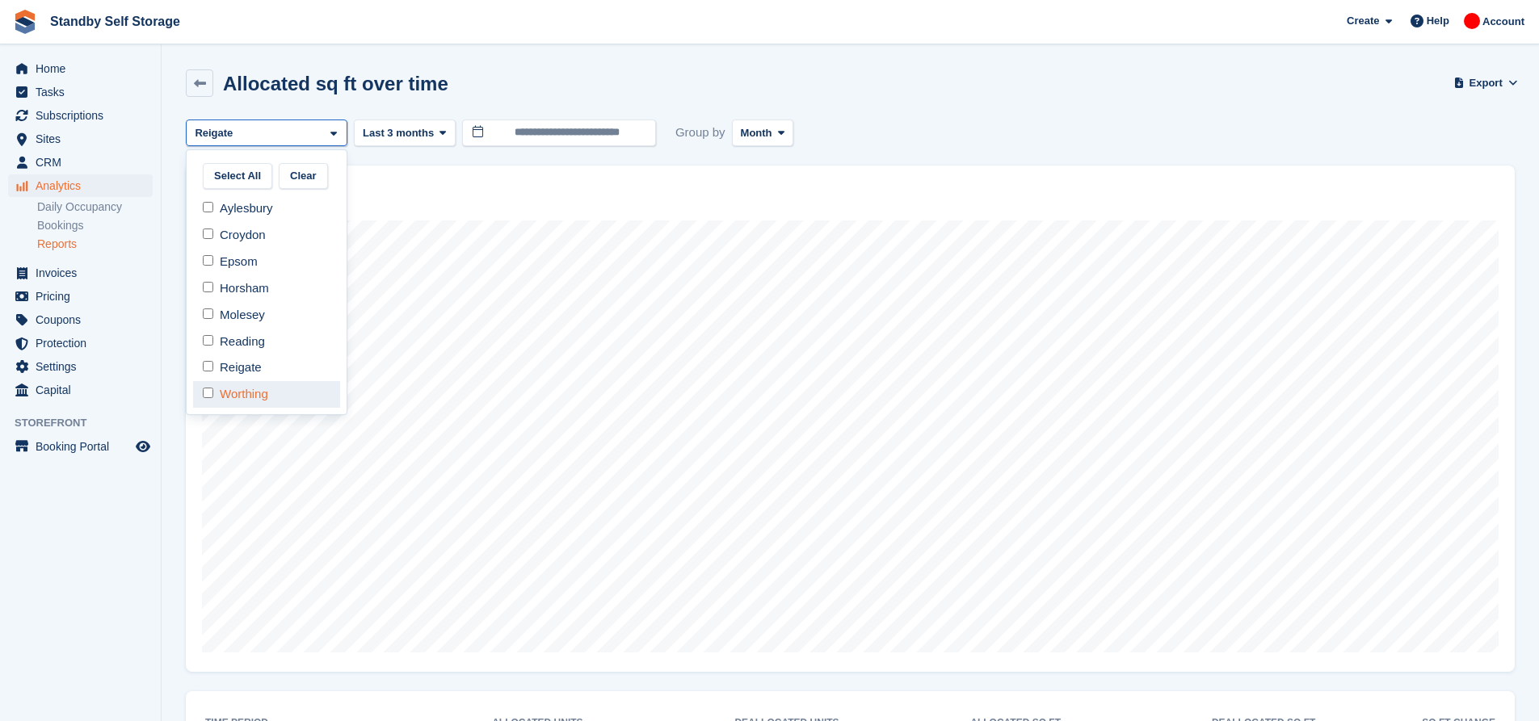
click at [275, 392] on div "Worthing" at bounding box center [266, 394] width 147 height 27
click at [254, 363] on div "Reigate" at bounding box center [266, 368] width 147 height 27
select select "***"
click at [272, 132] on div "Worthing" at bounding box center [267, 133] width 162 height 27
click at [240, 177] on button "Select All" at bounding box center [237, 176] width 69 height 27
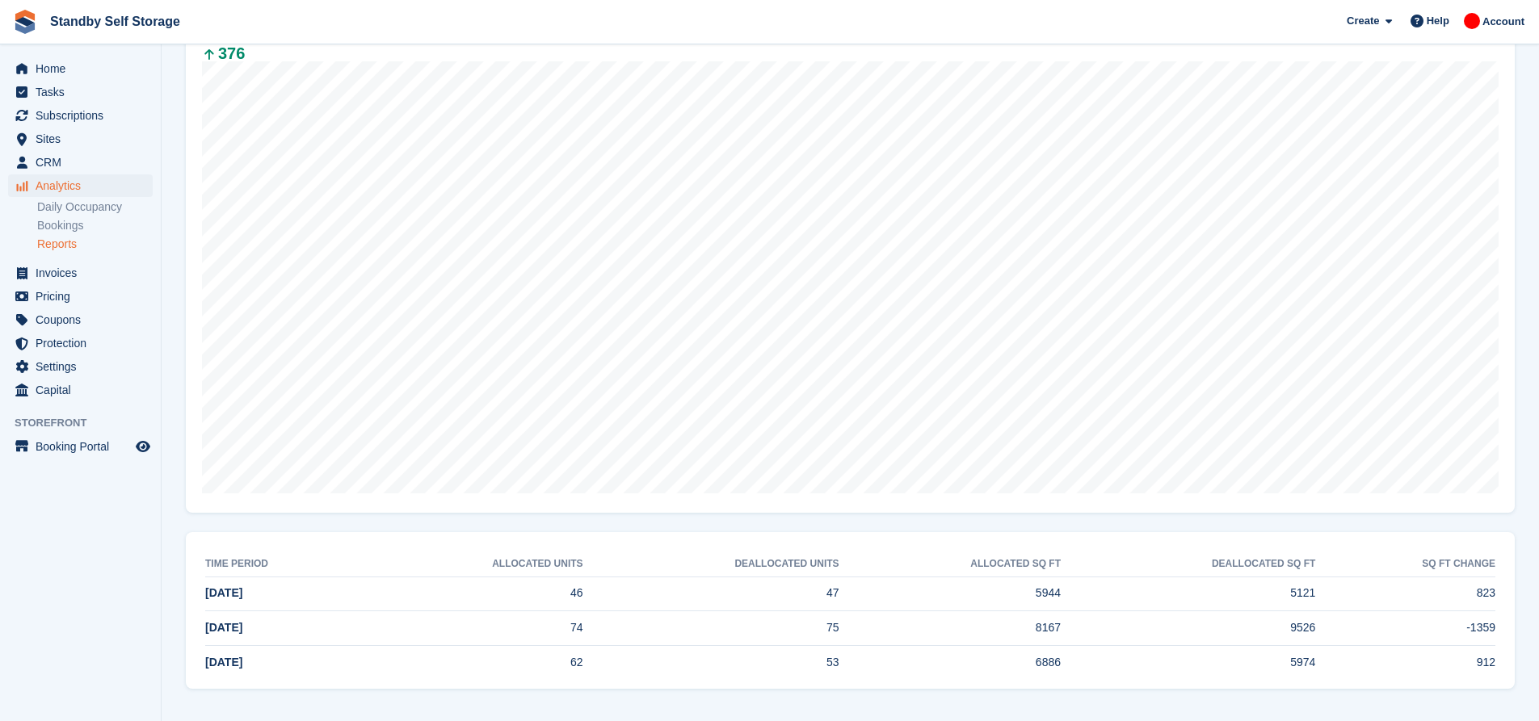
scroll to position [161, 0]
